Goal: Use online tool/utility: Utilize a website feature to perform a specific function

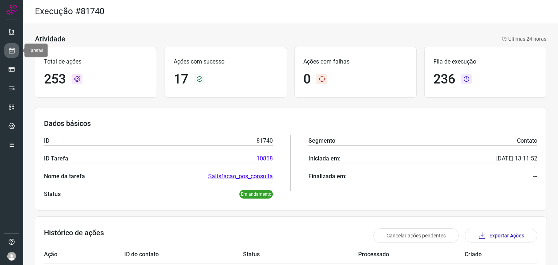
click at [7, 50] on link at bounding box center [11, 50] width 15 height 15
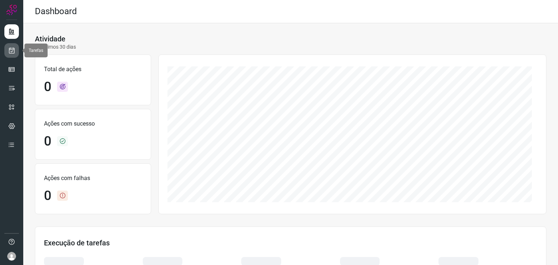
click at [13, 48] on icon at bounding box center [12, 50] width 8 height 7
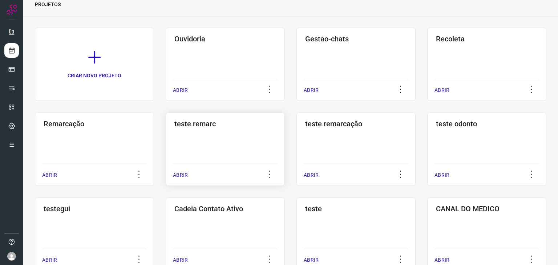
scroll to position [109, 0]
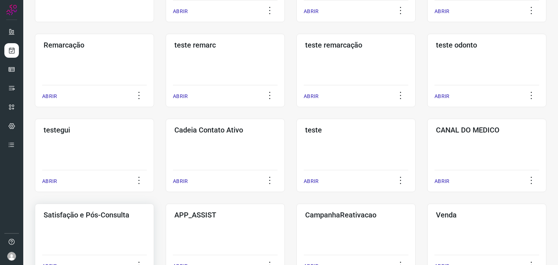
click at [166, 231] on div "Satisfação e Pós-Consulta ABRIR" at bounding box center [225, 240] width 119 height 73
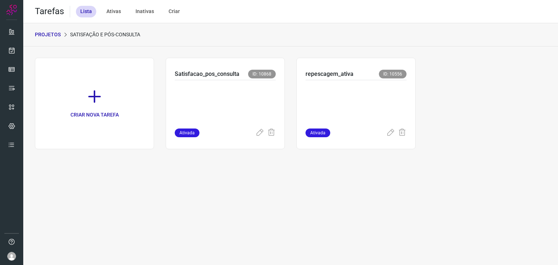
click at [347, 87] on p at bounding box center [355, 103] width 101 height 36
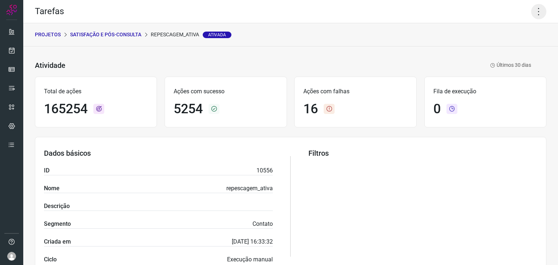
click at [536, 13] on icon at bounding box center [538, 11] width 15 height 15
click at [509, 48] on li "Executar" at bounding box center [507, 48] width 66 height 12
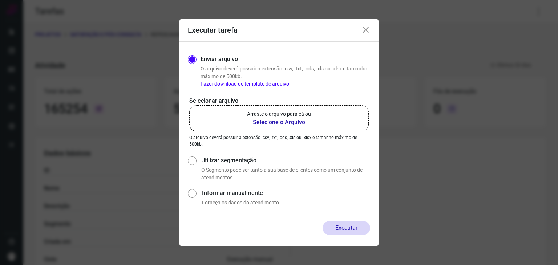
click at [269, 115] on p "Arraste o arquivo para cá ou" at bounding box center [279, 114] width 64 height 8
click at [0, 0] on input "Arraste o arquivo para cá ou Selecione o Arquivo" at bounding box center [0, 0] width 0 height 0
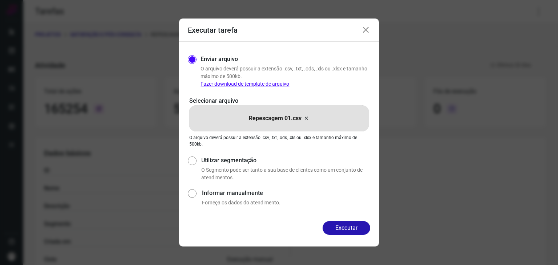
click at [365, 26] on icon at bounding box center [365, 30] width 9 height 9
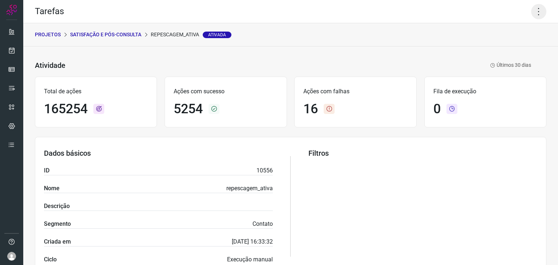
click at [535, 14] on icon at bounding box center [538, 11] width 15 height 15
click at [498, 49] on li "Executar" at bounding box center [507, 48] width 66 height 12
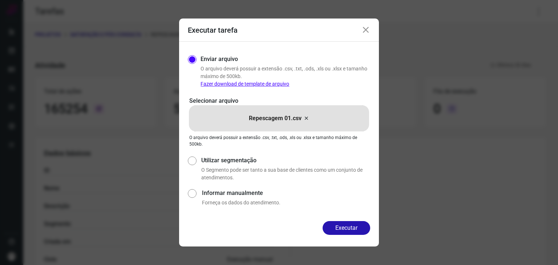
click at [307, 119] on icon at bounding box center [306, 118] width 6 height 9
click at [0, 0] on input "Repescagem 01.csv" at bounding box center [0, 0] width 0 height 0
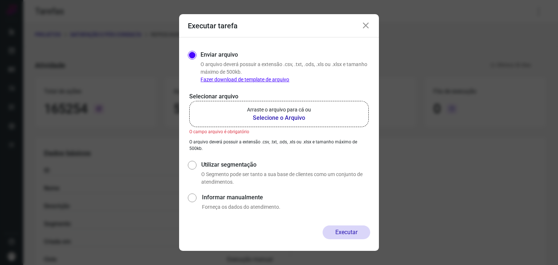
click at [364, 29] on icon at bounding box center [365, 25] width 9 height 9
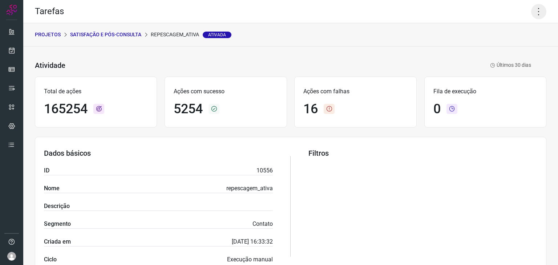
click at [534, 13] on icon at bounding box center [538, 11] width 15 height 15
click at [501, 50] on li "Executar" at bounding box center [507, 48] width 66 height 12
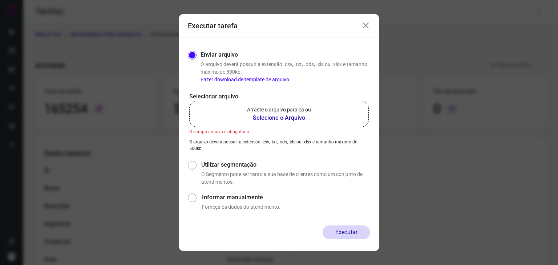
click at [288, 115] on b "Selecione o Arquivo" at bounding box center [279, 118] width 64 height 9
click at [0, 0] on input "Arraste o arquivo para cá ou Selecione o Arquivo" at bounding box center [0, 0] width 0 height 0
click at [367, 22] on icon at bounding box center [365, 25] width 9 height 9
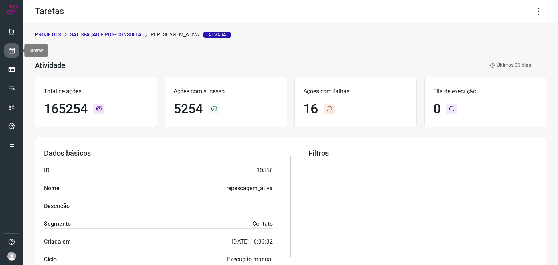
click at [13, 48] on icon at bounding box center [12, 50] width 8 height 7
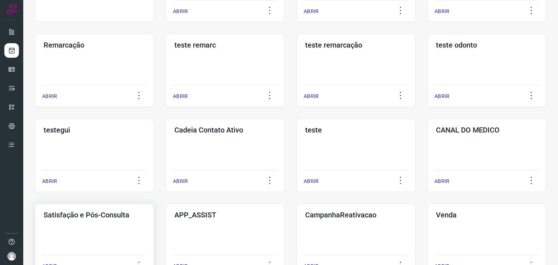
click at [166, 236] on div "Satisfação e Pós-Consulta ABRIR" at bounding box center [225, 240] width 119 height 73
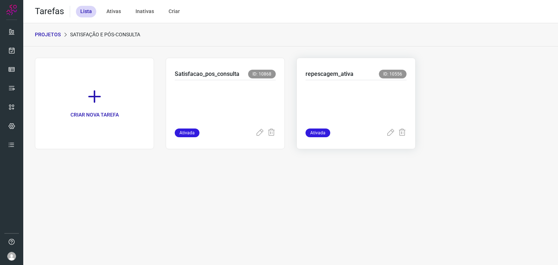
click at [337, 90] on p at bounding box center [355, 103] width 101 height 36
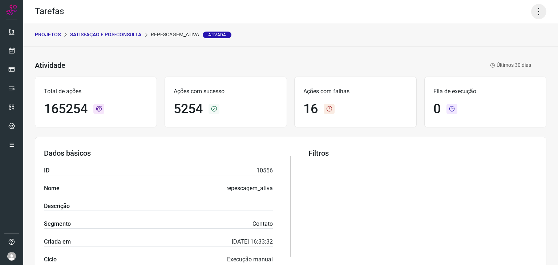
click at [531, 7] on icon at bounding box center [538, 11] width 15 height 15
click at [505, 45] on li "Executar" at bounding box center [507, 48] width 66 height 12
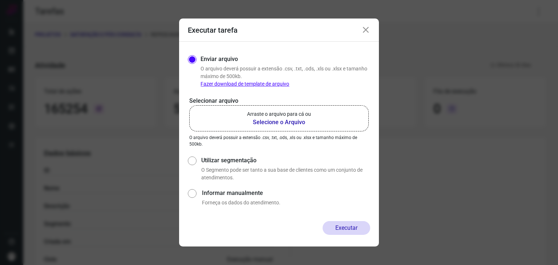
click at [264, 112] on p "Arraste o arquivo para cá ou" at bounding box center [279, 114] width 64 height 8
click at [0, 0] on input "Arraste o arquivo para cá ou Selecione o Arquivo" at bounding box center [0, 0] width 0 height 0
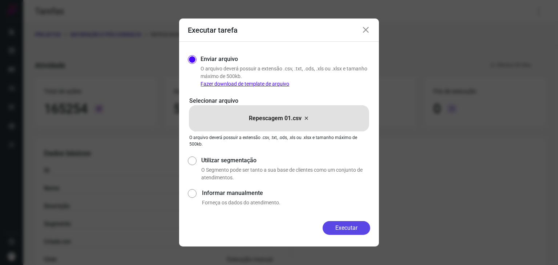
click at [343, 228] on button "Executar" at bounding box center [346, 228] width 48 height 14
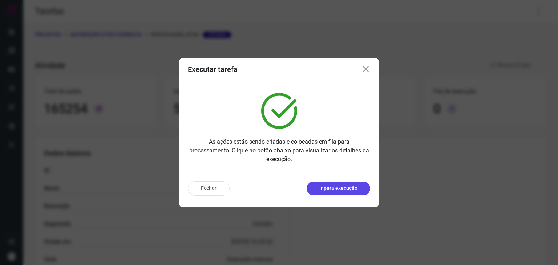
click at [334, 188] on p "Ir para execução" at bounding box center [338, 188] width 38 height 8
